Goal: Task Accomplishment & Management: Manage account settings

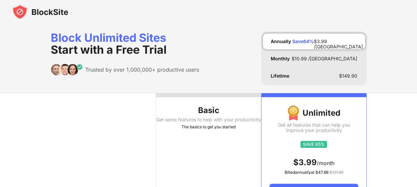
click at [21, 11] on img at bounding box center [40, 12] width 56 height 16
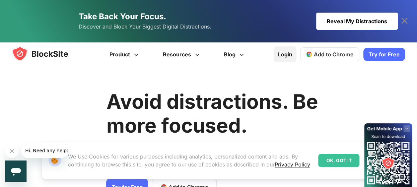
click at [288, 54] on link "Login" at bounding box center [285, 54] width 22 height 16
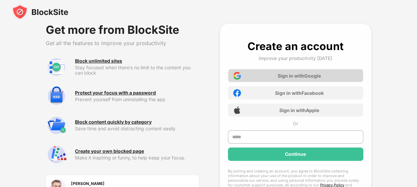
click at [289, 78] on div "Sign in with Google" at bounding box center [299, 76] width 43 height 6
click at [287, 76] on div "Sign in with Google" at bounding box center [299, 76] width 43 height 6
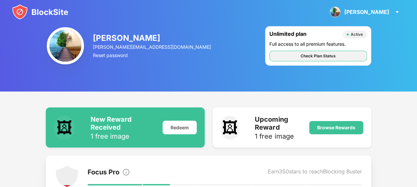
click at [312, 59] on div "Check Plan Status" at bounding box center [317, 56] width 35 height 7
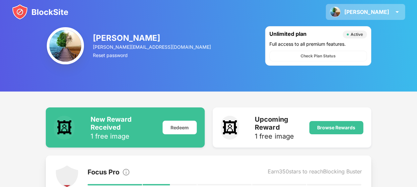
click at [376, 12] on div "[PERSON_NAME]" at bounding box center [366, 12] width 45 height 7
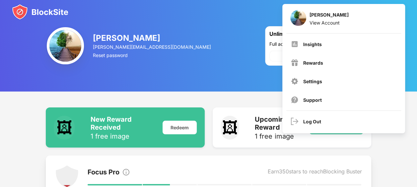
click at [141, 34] on div "[PERSON_NAME]" at bounding box center [152, 38] width 119 height 10
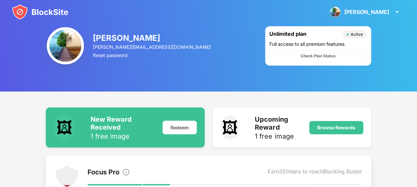
click at [68, 46] on img at bounding box center [65, 45] width 37 height 37
drag, startPoint x: 112, startPoint y: 40, endPoint x: 115, endPoint y: 38, distance: 3.9
click at [112, 40] on div "[PERSON_NAME]" at bounding box center [152, 38] width 119 height 10
click at [357, 34] on div "Active" at bounding box center [357, 34] width 12 height 5
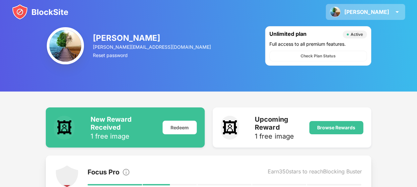
click at [394, 13] on img at bounding box center [397, 12] width 8 height 8
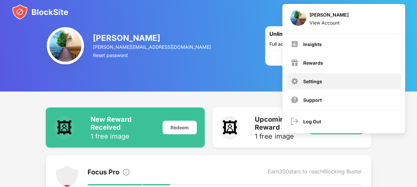
click at [326, 81] on div "Settings" at bounding box center [344, 81] width 114 height 16
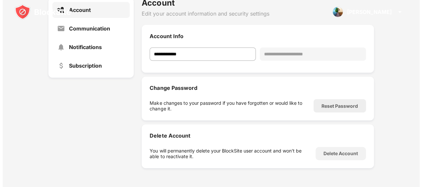
scroll to position [14, 0]
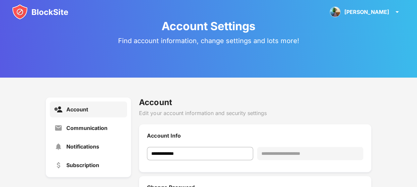
click at [21, 5] on img at bounding box center [40, 12] width 56 height 16
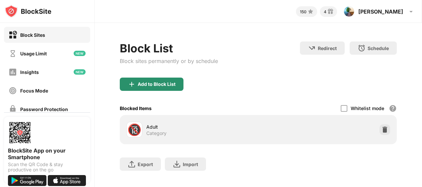
click at [152, 84] on div "Add to Block List" at bounding box center [157, 84] width 38 height 5
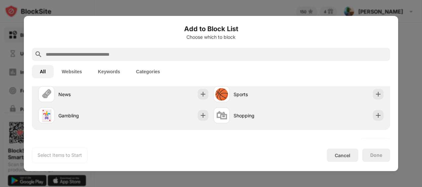
scroll to position [33, 0]
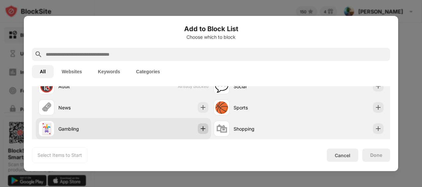
click at [201, 129] on img at bounding box center [203, 128] width 7 height 7
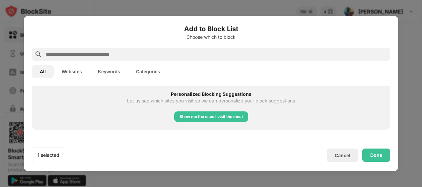
scroll to position [332, 0]
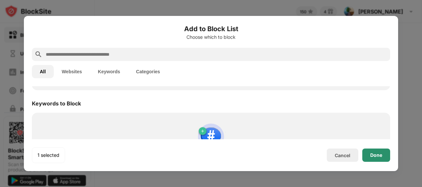
click at [378, 155] on div "Done" at bounding box center [376, 155] width 12 height 5
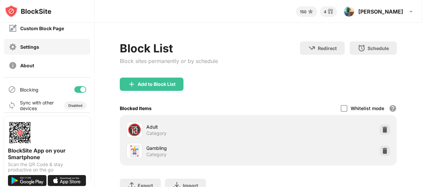
scroll to position [104, 0]
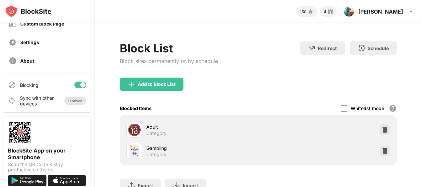
click at [69, 101] on div "Disabled" at bounding box center [75, 101] width 14 height 4
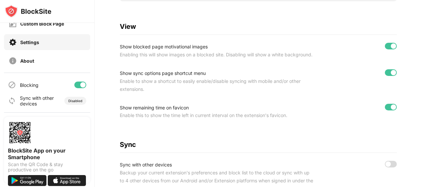
scroll to position [298, 0]
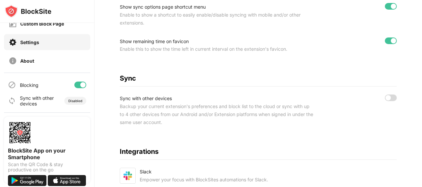
click at [385, 101] on div at bounding box center [391, 98] width 12 height 7
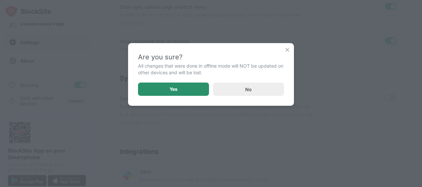
click at [187, 92] on div "Yes" at bounding box center [173, 89] width 71 height 13
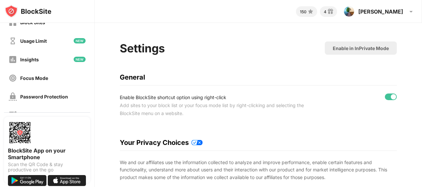
scroll to position [0, 0]
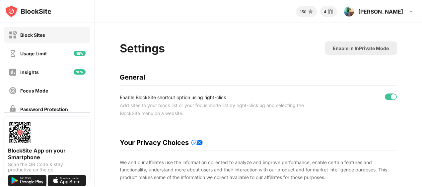
click at [31, 40] on div "Block Sites" at bounding box center [47, 35] width 86 height 16
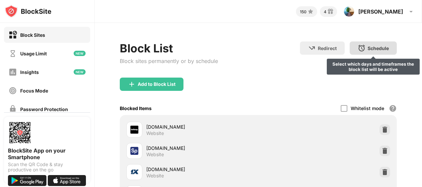
click at [368, 52] on div "Schedule Select which days and timeframes the block list will be active" at bounding box center [373, 47] width 47 height 13
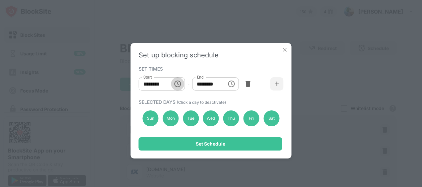
click at [181, 84] on icon "Choose time, selected time is 10:00 AM" at bounding box center [177, 84] width 8 height 8
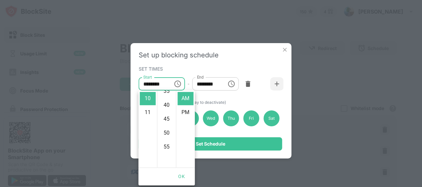
scroll to position [153, 0]
click at [245, 68] on div "SET TIMES" at bounding box center [210, 68] width 143 height 5
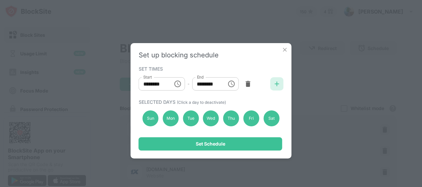
click at [276, 82] on img at bounding box center [277, 84] width 7 height 7
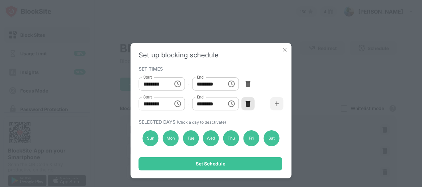
click at [246, 104] on img at bounding box center [247, 103] width 7 height 7
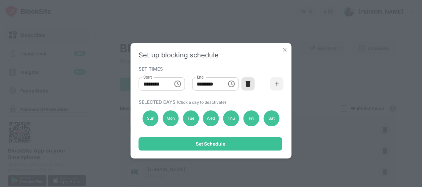
click at [248, 84] on img at bounding box center [247, 84] width 7 height 7
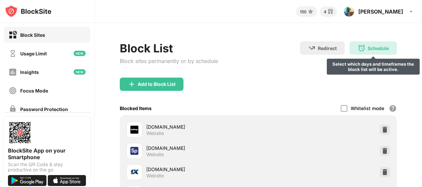
click at [367, 49] on div "Schedule" at bounding box center [377, 48] width 21 height 6
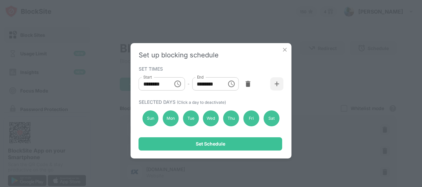
click at [284, 50] on img at bounding box center [285, 49] width 7 height 7
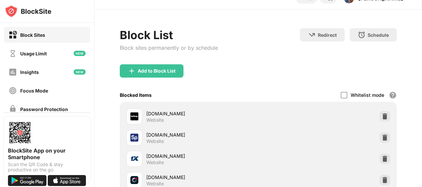
scroll to position [0, 0]
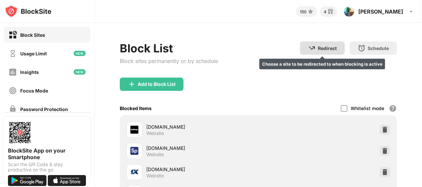
click at [325, 51] on div "Redirect Choose a site to be redirected to when blocking is active" at bounding box center [322, 47] width 45 height 13
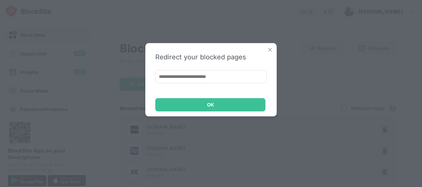
click at [218, 78] on input at bounding box center [210, 76] width 111 height 13
paste input "**********"
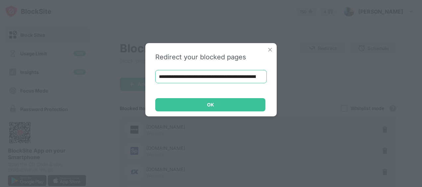
scroll to position [0, 128]
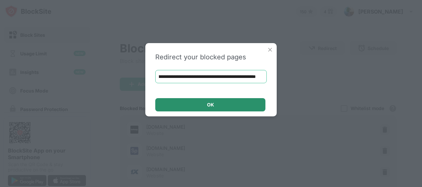
type input "**********"
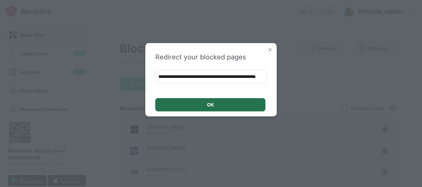
click at [207, 107] on div "OK" at bounding box center [210, 104] width 110 height 13
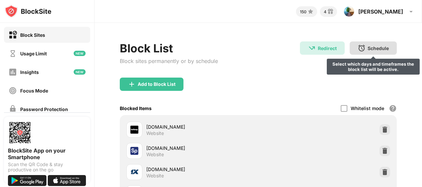
click at [369, 46] on div "Schedule" at bounding box center [377, 48] width 21 height 6
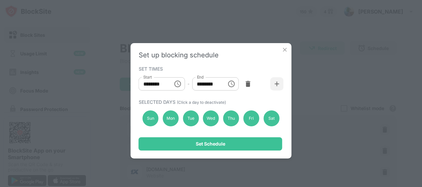
click at [177, 85] on icon "Choose time, selected time is 10:00 AM" at bounding box center [177, 84] width 8 height 8
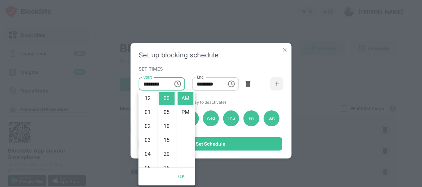
scroll to position [139, 0]
click at [178, 85] on icon "Choose time, selected time is 10:00 AM" at bounding box center [177, 84] width 8 height 8
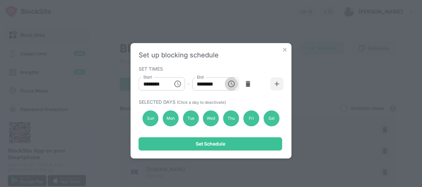
click at [234, 84] on icon "Choose time, selected time is 1:00 PM" at bounding box center [231, 84] width 7 height 7
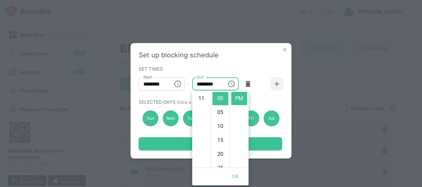
scroll to position [120, 0]
click at [203, 118] on li "10" at bounding box center [201, 117] width 16 height 13
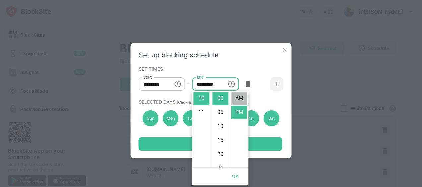
click at [239, 99] on li "AM" at bounding box center [239, 98] width 16 height 13
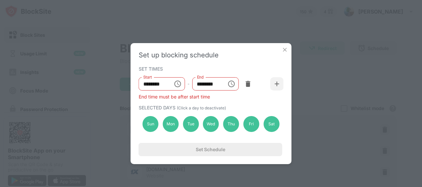
click at [233, 85] on icon "Choose time, selected time is 10:00 AM" at bounding box center [231, 84] width 8 height 8
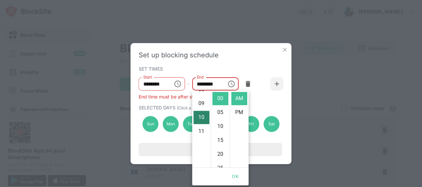
scroll to position [106, 0]
click at [203, 119] on li "09" at bounding box center [201, 117] width 16 height 13
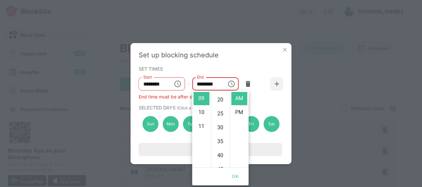
scroll to position [153, 0]
click at [221, 100] on li "55" at bounding box center [220, 98] width 16 height 13
type input "********"
click at [238, 173] on button "OK" at bounding box center [235, 176] width 21 height 12
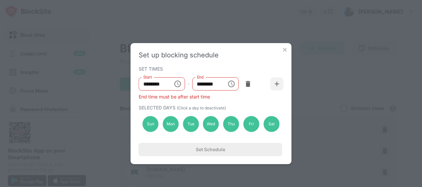
click at [232, 82] on icon "Choose time, selected time is 9:55 AM" at bounding box center [231, 84] width 8 height 8
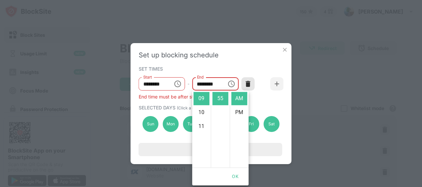
click at [247, 82] on img at bounding box center [247, 84] width 7 height 7
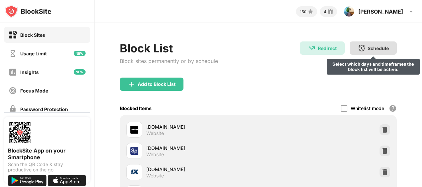
click at [372, 51] on div "Schedule Select which days and timeframes the block list will be active." at bounding box center [373, 47] width 47 height 13
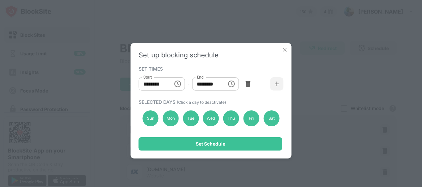
click at [372, 51] on div "Set up blocking schedule SET TIMES Start ******** Start - End ******** End SELE…" at bounding box center [211, 93] width 422 height 187
click at [282, 49] on img at bounding box center [285, 49] width 7 height 7
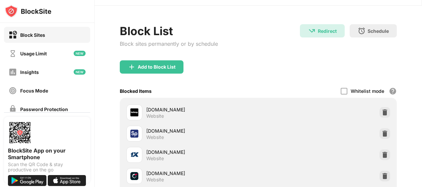
scroll to position [15, 0]
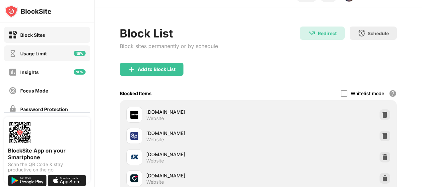
click at [65, 54] on div "Usage Limit" at bounding box center [47, 53] width 86 height 16
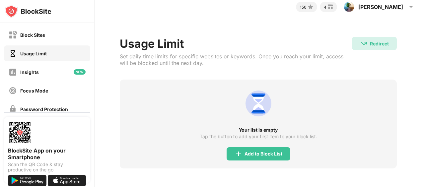
scroll to position [9, 0]
click at [44, 73] on div "Insights" at bounding box center [47, 72] width 86 height 16
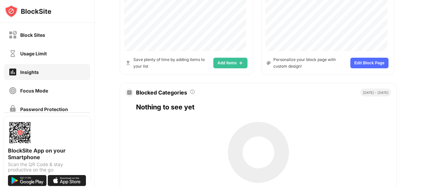
scroll to position [380, 0]
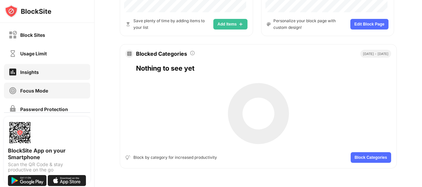
click at [35, 96] on div "Focus Mode" at bounding box center [47, 91] width 86 height 16
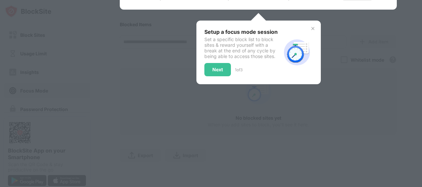
scroll to position [189, 0]
click at [310, 26] on img at bounding box center [312, 28] width 5 height 5
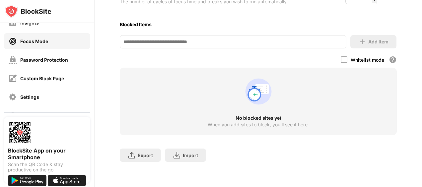
scroll to position [56, 0]
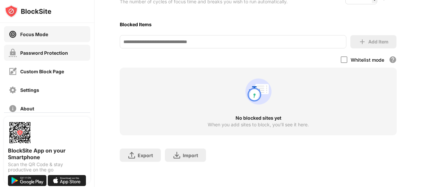
click at [55, 52] on div "Password Protection" at bounding box center [44, 53] width 48 height 6
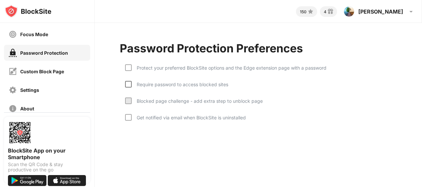
click at [126, 83] on div at bounding box center [128, 84] width 7 height 7
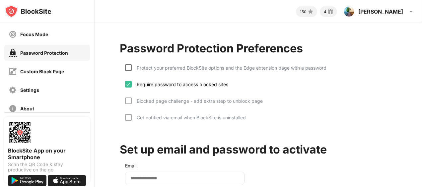
click at [128, 67] on div at bounding box center [128, 67] width 7 height 7
click at [130, 101] on div at bounding box center [128, 100] width 7 height 7
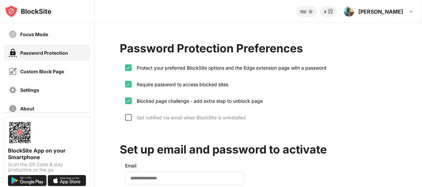
click at [129, 118] on div at bounding box center [128, 117] width 7 height 7
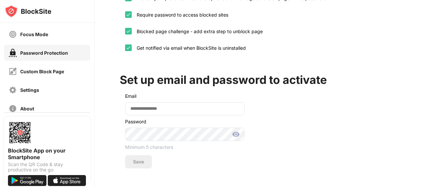
scroll to position [74, 0]
click at [170, 105] on input "email" at bounding box center [184, 108] width 119 height 13
type input "**********"
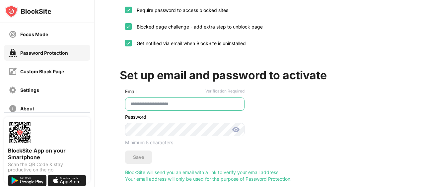
scroll to position [92, 0]
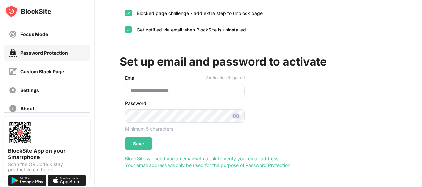
click at [237, 112] on img at bounding box center [236, 116] width 8 height 8
click at [139, 141] on div "Save" at bounding box center [138, 143] width 11 height 5
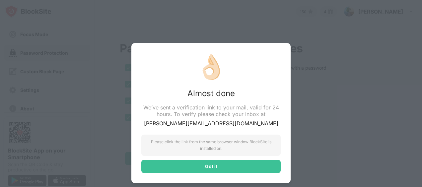
scroll to position [0, 0]
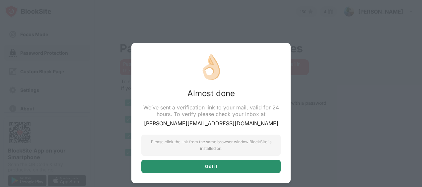
click at [212, 164] on div "Got it" at bounding box center [211, 166] width 12 height 5
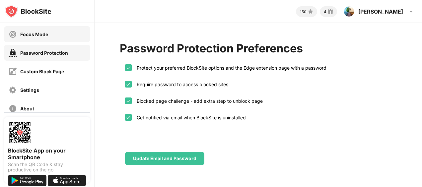
click at [28, 33] on div "Focus Mode" at bounding box center [34, 35] width 28 height 6
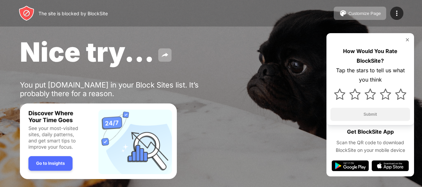
click at [408, 41] on img at bounding box center [407, 39] width 5 height 5
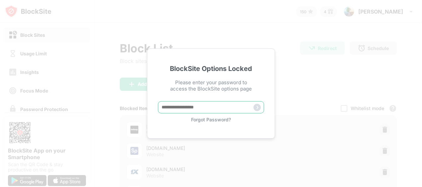
click at [193, 109] on input "text" at bounding box center [211, 107] width 106 height 12
click at [193, 108] on input "text" at bounding box center [211, 107] width 106 height 12
click at [193, 107] on input "text" at bounding box center [211, 107] width 106 height 12
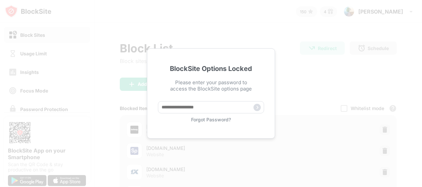
click at [206, 119] on div "Forgot Password?" at bounding box center [211, 120] width 106 height 6
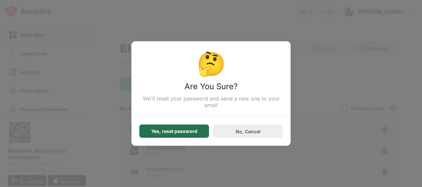
click at [175, 133] on div "Yes, reset password" at bounding box center [174, 131] width 46 height 5
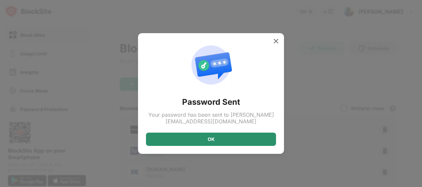
click at [207, 139] on div "OK" at bounding box center [211, 139] width 130 height 13
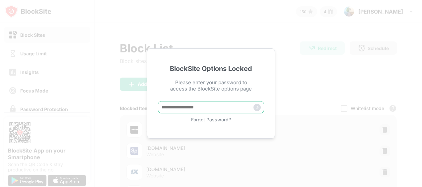
click at [211, 110] on input "text" at bounding box center [211, 107] width 106 height 12
paste input "*****"
type input "*****"
click at [257, 107] on img at bounding box center [256, 107] width 7 height 7
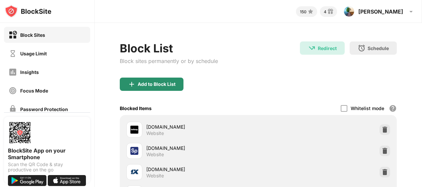
click at [159, 79] on div "Add to Block List" at bounding box center [152, 84] width 64 height 13
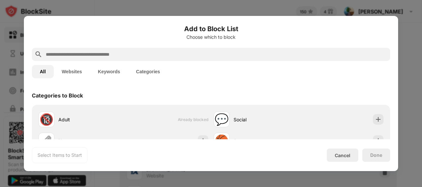
click at [114, 57] on input "text" at bounding box center [216, 54] width 342 height 8
click at [159, 54] on input "text" at bounding box center [216, 54] width 342 height 8
paste input "**********"
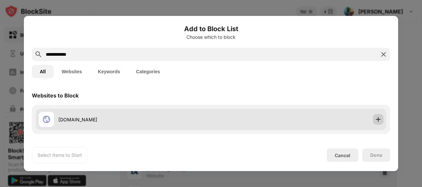
type input "**********"
click at [375, 120] on img at bounding box center [378, 119] width 7 height 7
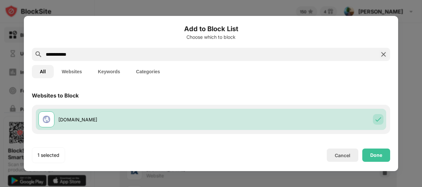
click at [386, 55] on img at bounding box center [383, 54] width 8 height 8
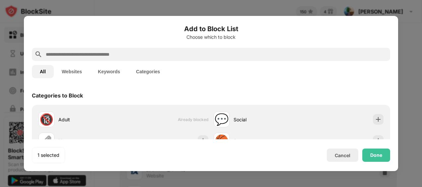
click at [164, 55] on input "text" at bounding box center [216, 54] width 342 height 8
paste input "**********"
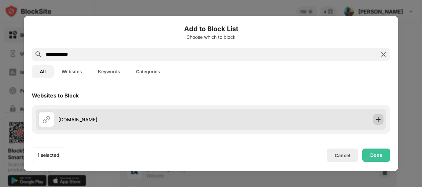
type input "**********"
click at [375, 120] on img at bounding box center [378, 119] width 7 height 7
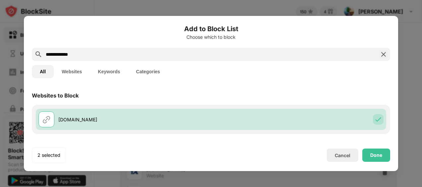
click at [142, 42] on div "Add to Block List Choose which to block" at bounding box center [211, 36] width 358 height 24
click at [385, 55] on img at bounding box center [383, 54] width 8 height 8
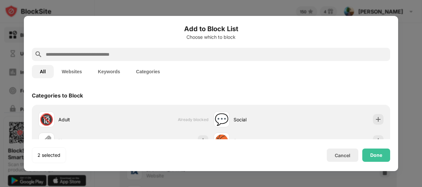
click at [279, 58] on input "text" at bounding box center [216, 54] width 342 height 8
paste input "**********"
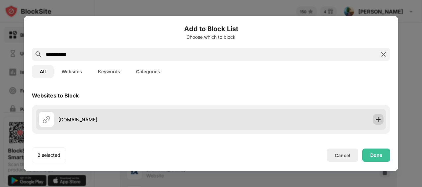
type input "**********"
click at [375, 120] on img at bounding box center [378, 119] width 7 height 7
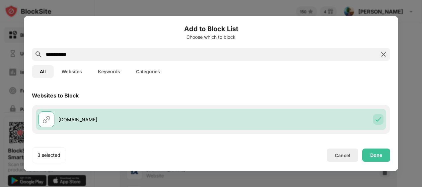
click at [269, 83] on div "**********" at bounding box center [211, 93] width 358 height 139
click at [383, 54] on img at bounding box center [383, 54] width 8 height 8
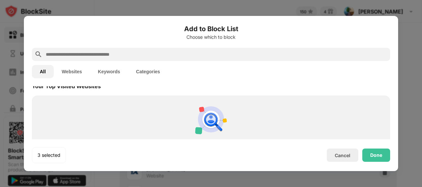
scroll to position [141, 0]
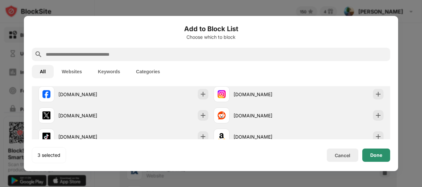
click at [381, 158] on div "Done" at bounding box center [376, 155] width 28 height 13
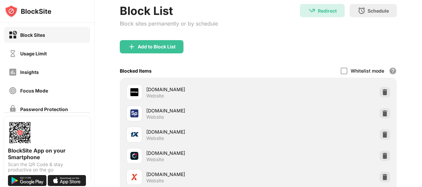
scroll to position [0, 0]
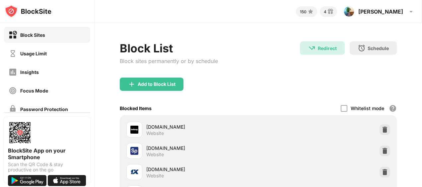
click at [198, 69] on div "Block List Block sites permanently or by schedule" at bounding box center [169, 59] width 98 height 36
click at [162, 84] on div "Add to Block List" at bounding box center [157, 84] width 38 height 5
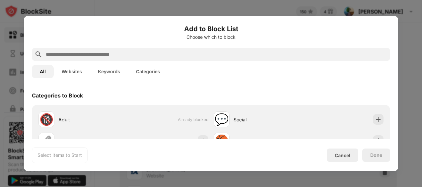
click at [154, 55] on input "text" at bounding box center [216, 54] width 342 height 8
paste input "**********"
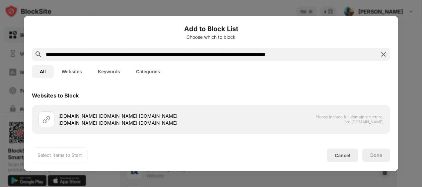
drag, startPoint x: 336, startPoint y: 54, endPoint x: 71, endPoint y: 58, distance: 265.3
click at [71, 58] on input "**********" at bounding box center [211, 54] width 332 height 8
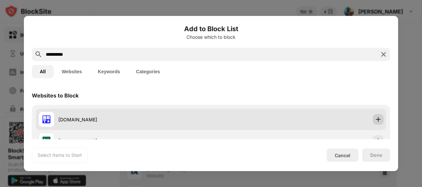
type input "**********"
click at [375, 119] on img at bounding box center [378, 119] width 7 height 7
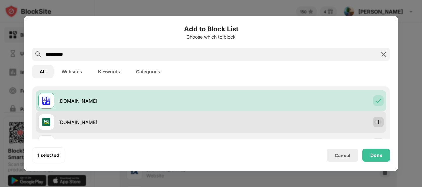
scroll to position [33, 0]
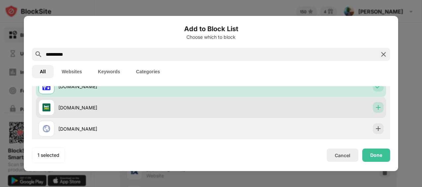
click at [375, 109] on img at bounding box center [378, 107] width 7 height 7
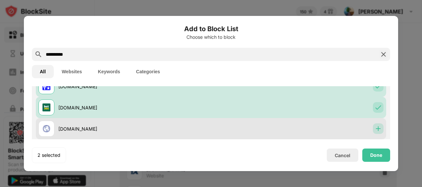
click at [375, 129] on img at bounding box center [378, 128] width 7 height 7
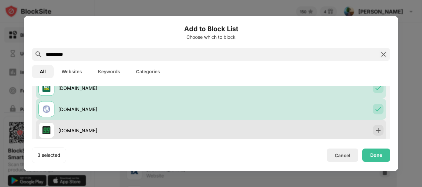
scroll to position [66, 0]
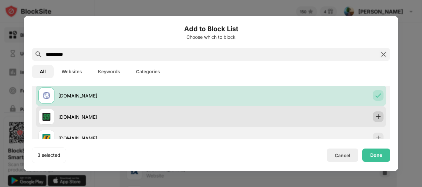
click at [375, 119] on img at bounding box center [378, 116] width 7 height 7
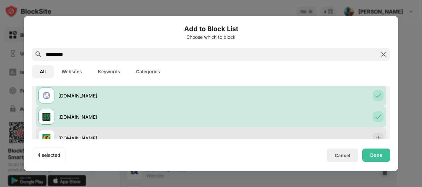
scroll to position [99, 0]
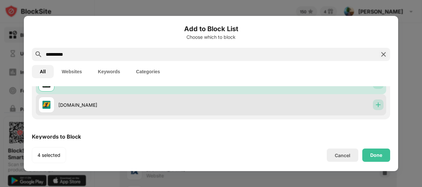
click at [375, 106] on img at bounding box center [378, 104] width 7 height 7
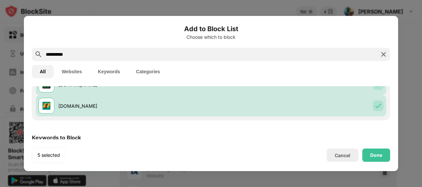
scroll to position [36, 0]
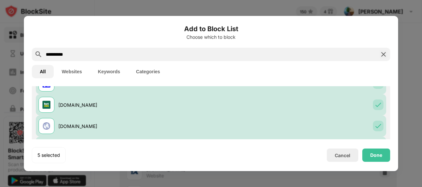
click at [384, 53] on img at bounding box center [383, 54] width 8 height 8
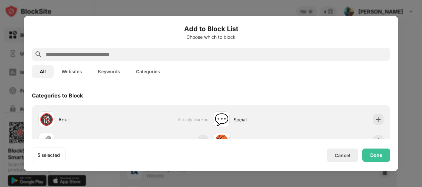
click at [181, 52] on input "text" at bounding box center [216, 54] width 342 height 8
paste input "**********"
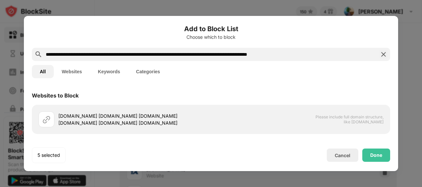
drag, startPoint x: 308, startPoint y: 55, endPoint x: 79, endPoint y: 54, distance: 228.8
click at [79, 54] on input "**********" at bounding box center [211, 54] width 332 height 8
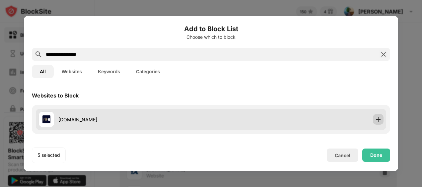
type input "**********"
click at [375, 120] on img at bounding box center [378, 119] width 7 height 7
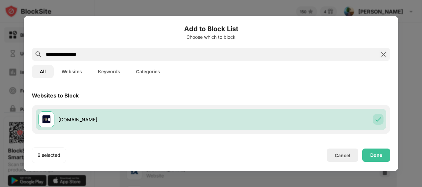
click at [385, 54] on img at bounding box center [383, 54] width 8 height 8
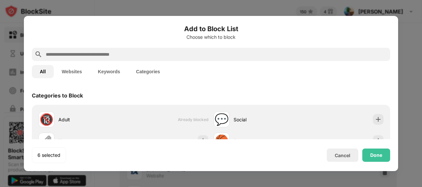
click at [141, 57] on input "text" at bounding box center [216, 54] width 342 height 8
paste input "**********"
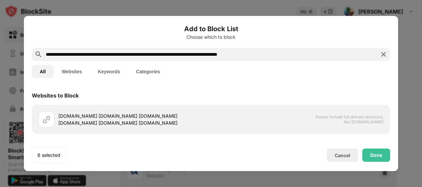
drag, startPoint x: 283, startPoint y: 56, endPoint x: 82, endPoint y: 57, distance: 201.6
click at [82, 57] on input "**********" at bounding box center [211, 54] width 332 height 8
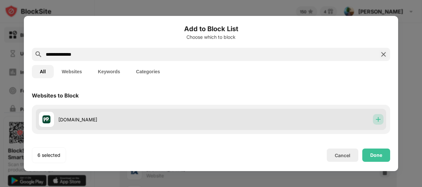
click at [375, 119] on img at bounding box center [378, 119] width 7 height 7
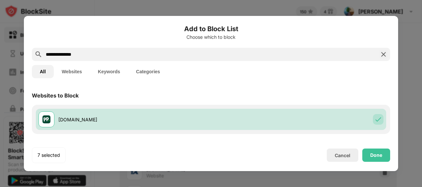
drag, startPoint x: 92, startPoint y: 54, endPoint x: -1, endPoint y: 62, distance: 93.5
click at [0, 62] on html "Block Sites Usage Limit Insights Focus Mode Password Protection Custom Block Pa…" at bounding box center [211, 93] width 422 height 187
paste input "**********"
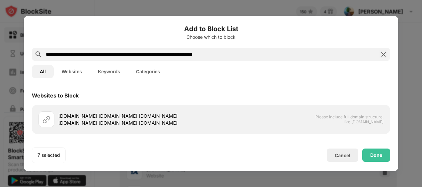
drag, startPoint x: 242, startPoint y: 55, endPoint x: 78, endPoint y: 56, distance: 164.2
click at [79, 55] on input "**********" at bounding box center [211, 54] width 332 height 8
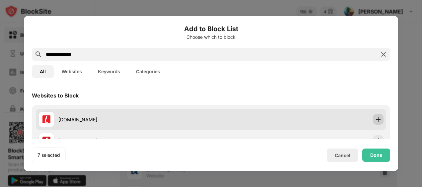
click at [375, 120] on img at bounding box center [378, 119] width 7 height 7
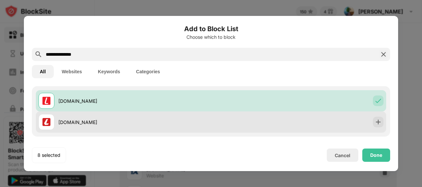
scroll to position [33, 0]
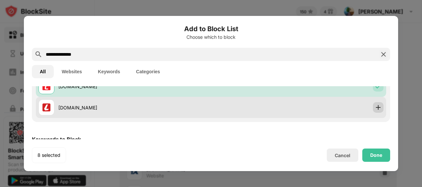
click at [375, 110] on img at bounding box center [378, 107] width 7 height 7
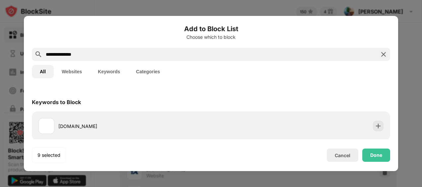
scroll to position [72, 0]
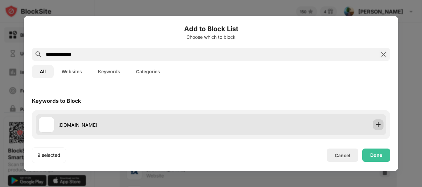
click at [375, 125] on img at bounding box center [378, 124] width 7 height 7
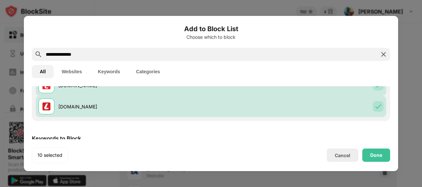
scroll to position [0, 0]
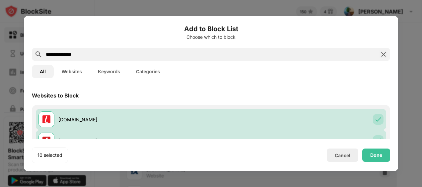
drag, startPoint x: 103, startPoint y: 53, endPoint x: -1, endPoint y: 63, distance: 104.9
click at [0, 63] on html "Block Sites Usage Limit Insights Focus Mode Password Protection Custom Block Pa…" at bounding box center [211, 93] width 422 height 187
paste input "**********"
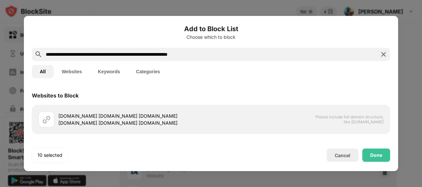
drag, startPoint x: 215, startPoint y: 54, endPoint x: 69, endPoint y: 58, distance: 145.6
click at [69, 58] on div "**********" at bounding box center [211, 54] width 358 height 13
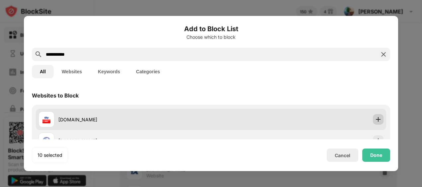
click at [375, 120] on img at bounding box center [378, 119] width 7 height 7
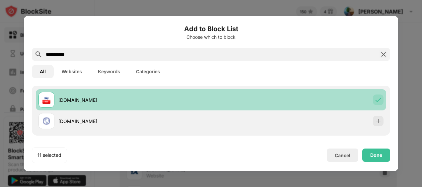
scroll to position [33, 0]
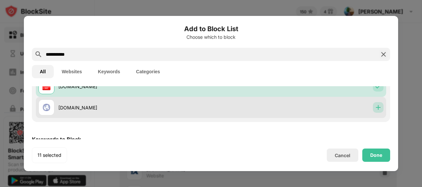
click at [375, 109] on img at bounding box center [378, 107] width 7 height 7
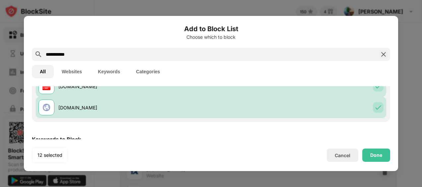
drag, startPoint x: 81, startPoint y: 45, endPoint x: -1, endPoint y: 59, distance: 83.7
click at [0, 59] on html "Block Sites Usage Limit Insights Focus Mode Password Protection Custom Block Pa…" at bounding box center [211, 93] width 422 height 187
paste input "**********"
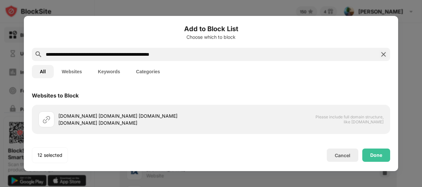
drag, startPoint x: 186, startPoint y: 55, endPoint x: 71, endPoint y: 56, distance: 115.4
click at [71, 56] on input "**********" at bounding box center [211, 54] width 332 height 8
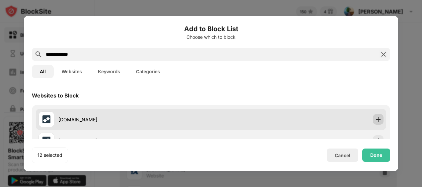
click at [375, 120] on img at bounding box center [378, 119] width 7 height 7
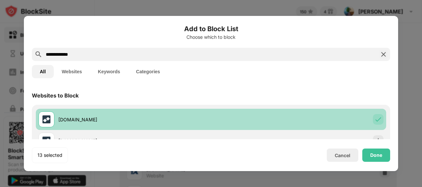
scroll to position [33, 0]
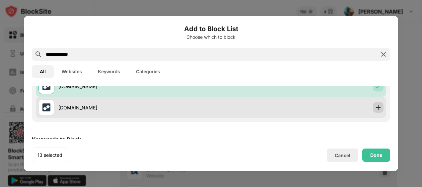
click at [375, 107] on img at bounding box center [378, 107] width 7 height 7
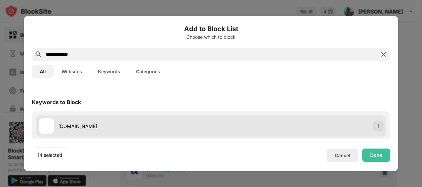
scroll to position [72, 0]
click at [375, 124] on img at bounding box center [378, 124] width 7 height 7
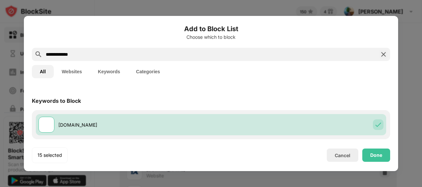
drag, startPoint x: 82, startPoint y: 52, endPoint x: -1, endPoint y: 50, distance: 82.9
click at [0, 50] on html "Block Sites Usage Limit Insights Focus Mode Password Protection Custom Block Pa…" at bounding box center [211, 93] width 422 height 187
paste input "**********"
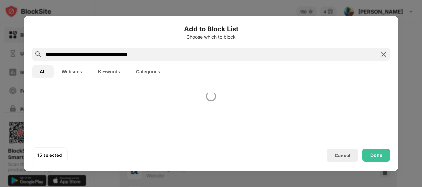
scroll to position [0, 0]
drag, startPoint x: 161, startPoint y: 56, endPoint x: 71, endPoint y: 53, distance: 89.9
click at [71, 53] on input "**********" at bounding box center [211, 54] width 332 height 8
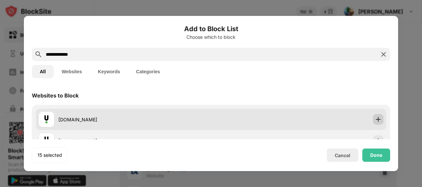
type input "**********"
click at [376, 120] on div at bounding box center [378, 119] width 11 height 11
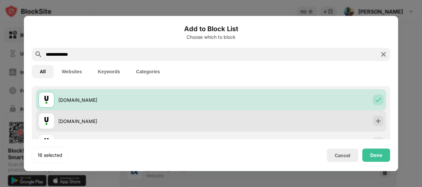
scroll to position [33, 0]
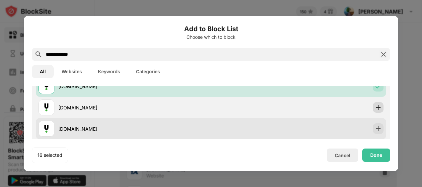
drag, startPoint x: 374, startPoint y: 108, endPoint x: 374, endPoint y: 119, distance: 11.6
click at [375, 108] on img at bounding box center [378, 107] width 7 height 7
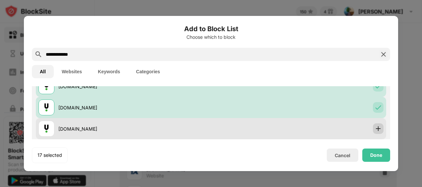
click at [375, 128] on img at bounding box center [378, 128] width 7 height 7
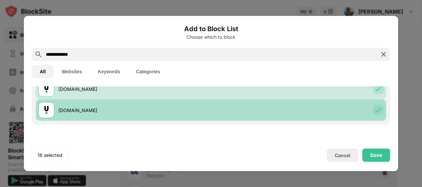
scroll to position [66, 0]
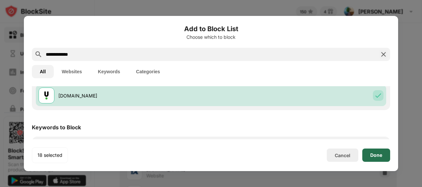
click at [376, 155] on div "Done" at bounding box center [376, 155] width 12 height 5
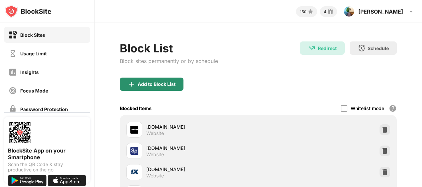
click at [159, 86] on div "Add to Block List" at bounding box center [157, 84] width 38 height 5
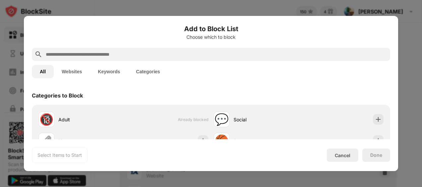
click at [94, 56] on input "text" at bounding box center [216, 54] width 342 height 8
paste input "**********"
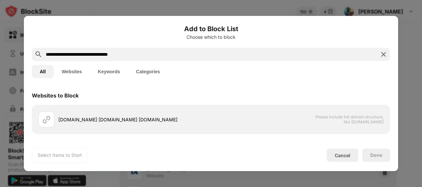
drag, startPoint x: 134, startPoint y: 53, endPoint x: 76, endPoint y: 53, distance: 58.4
click at [76, 53] on input "**********" at bounding box center [211, 54] width 332 height 8
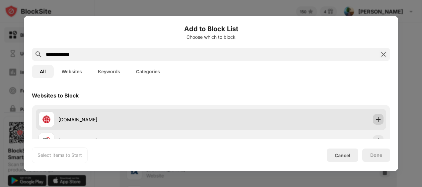
type input "**********"
click at [375, 120] on img at bounding box center [378, 119] width 7 height 7
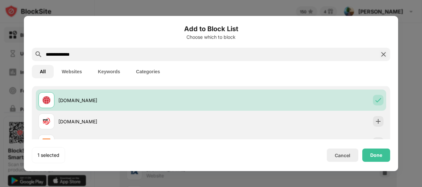
scroll to position [33, 0]
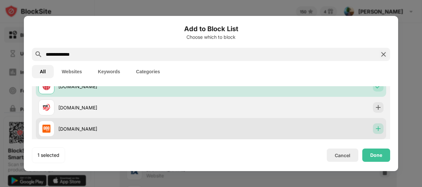
click at [375, 131] on img at bounding box center [378, 128] width 7 height 7
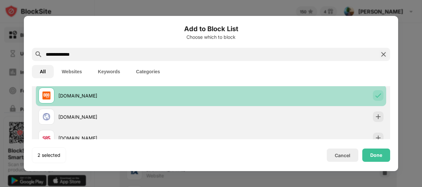
scroll to position [99, 0]
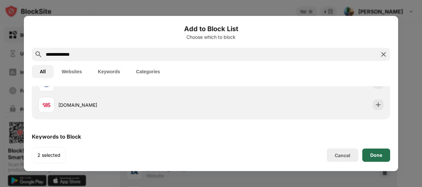
click at [378, 155] on div "Done" at bounding box center [376, 155] width 12 height 5
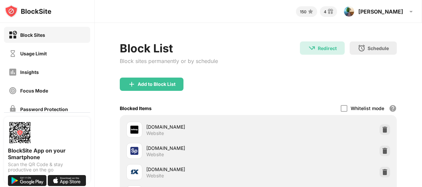
click at [164, 91] on div "Add to Block List" at bounding box center [258, 90] width 277 height 24
click at [162, 85] on div "Add to Block List" at bounding box center [157, 84] width 38 height 5
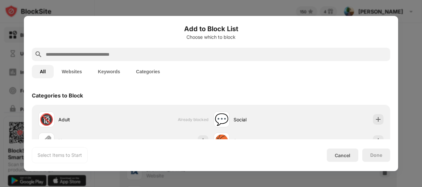
click at [92, 53] on input "text" at bounding box center [216, 54] width 342 height 8
paste input "**********"
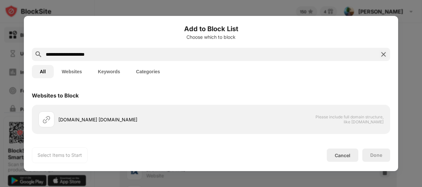
drag, startPoint x: 101, startPoint y: 53, endPoint x: 67, endPoint y: 54, distance: 34.5
click at [67, 54] on input "**********" at bounding box center [211, 54] width 332 height 8
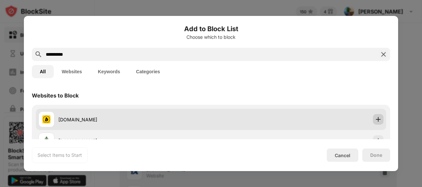
type input "********"
click at [375, 119] on img at bounding box center [378, 119] width 7 height 7
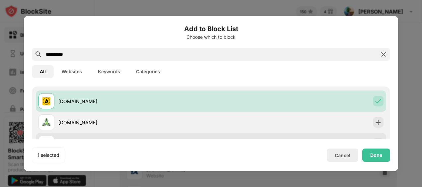
scroll to position [33, 0]
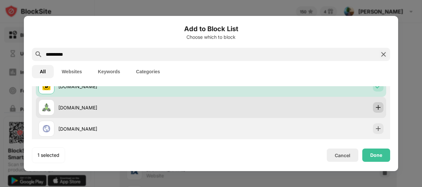
click at [375, 109] on img at bounding box center [378, 107] width 7 height 7
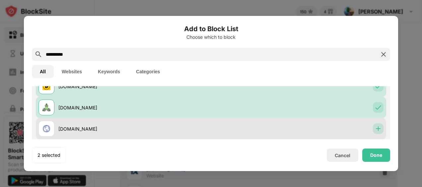
click at [375, 129] on img at bounding box center [378, 128] width 7 height 7
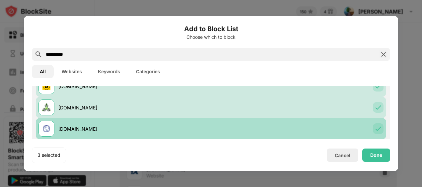
scroll to position [66, 0]
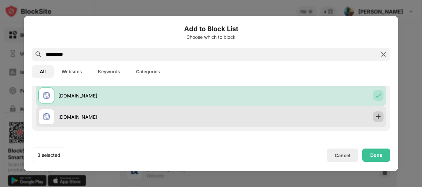
click at [375, 118] on img at bounding box center [378, 116] width 7 height 7
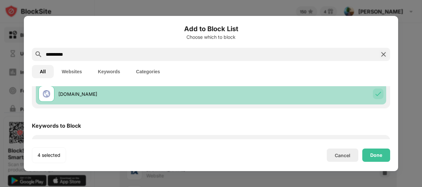
scroll to position [99, 0]
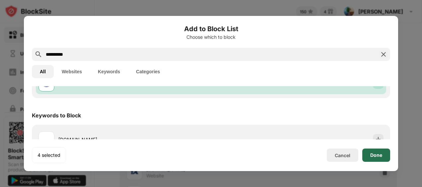
click at [381, 152] on div "Done" at bounding box center [376, 155] width 28 height 13
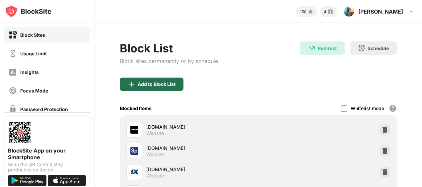
click at [159, 83] on div "Add to Block List" at bounding box center [157, 84] width 38 height 5
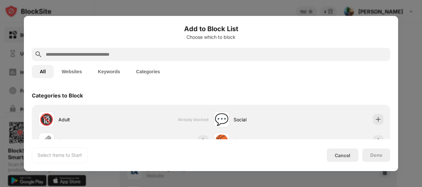
click at [102, 55] on input "text" at bounding box center [216, 54] width 342 height 8
paste input "**********"
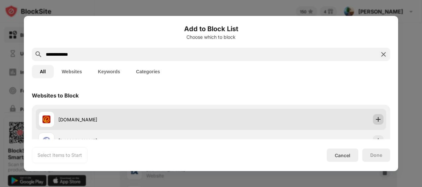
type input "**********"
click at [375, 120] on img at bounding box center [378, 119] width 7 height 7
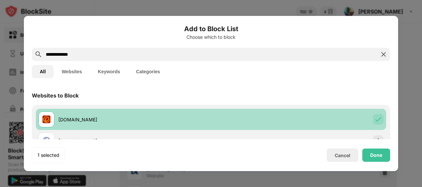
scroll to position [33, 0]
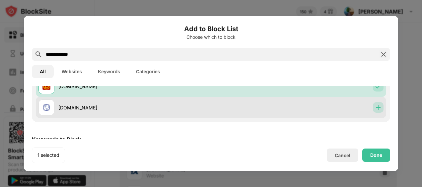
click at [375, 107] on img at bounding box center [378, 107] width 7 height 7
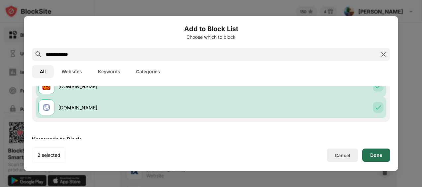
click at [373, 159] on div "Done" at bounding box center [376, 155] width 28 height 13
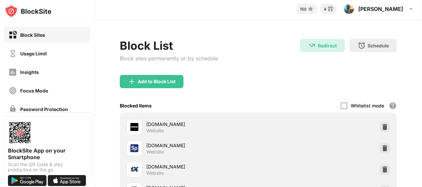
scroll to position [0, 0]
